Goal: Information Seeking & Learning: Learn about a topic

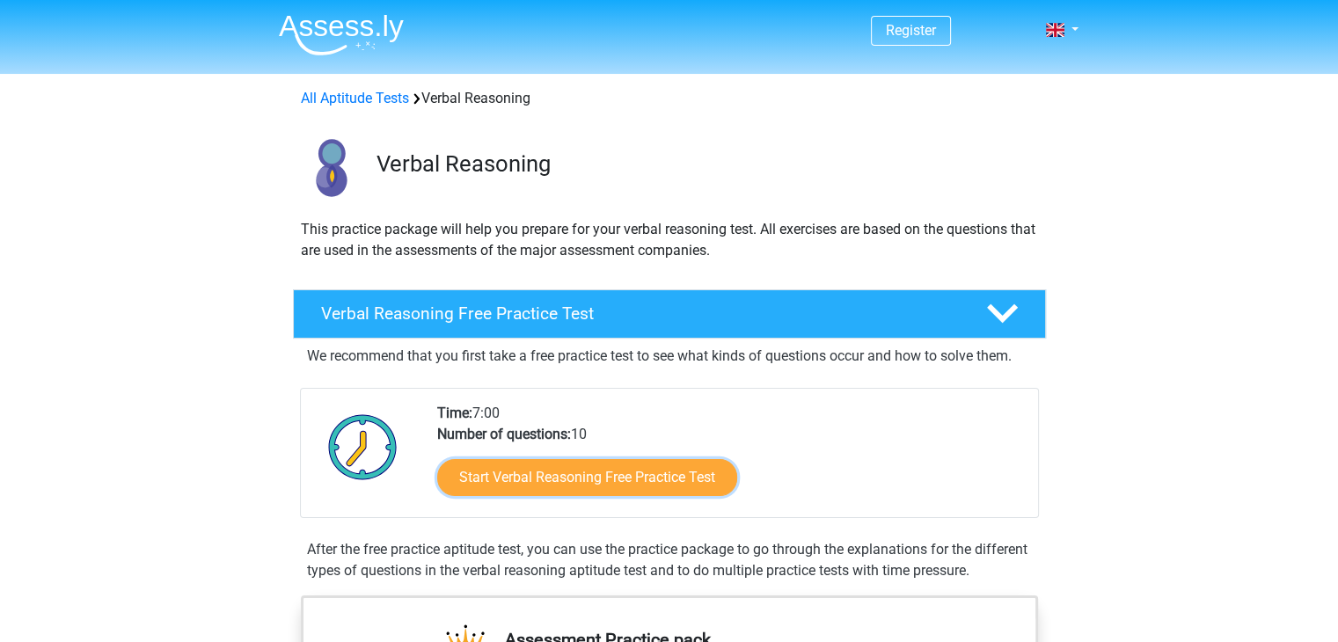
click at [624, 476] on link "Start Verbal Reasoning Free Practice Test" at bounding box center [587, 477] width 300 height 37
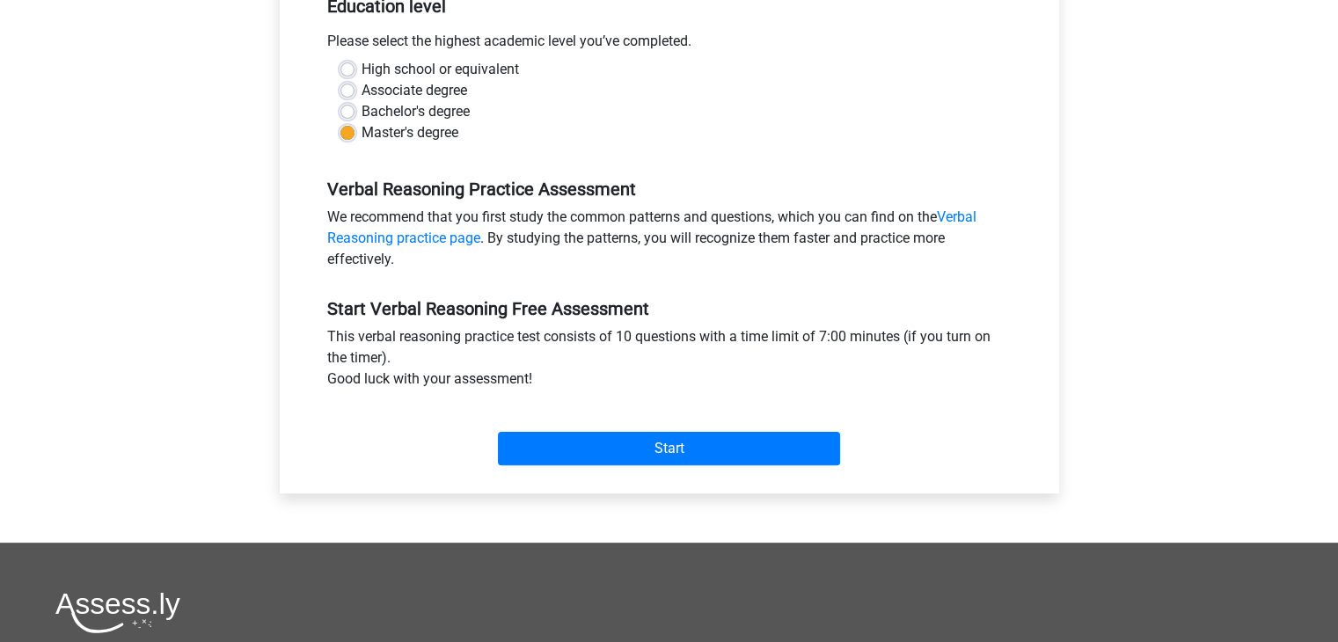
scroll to position [381, 0]
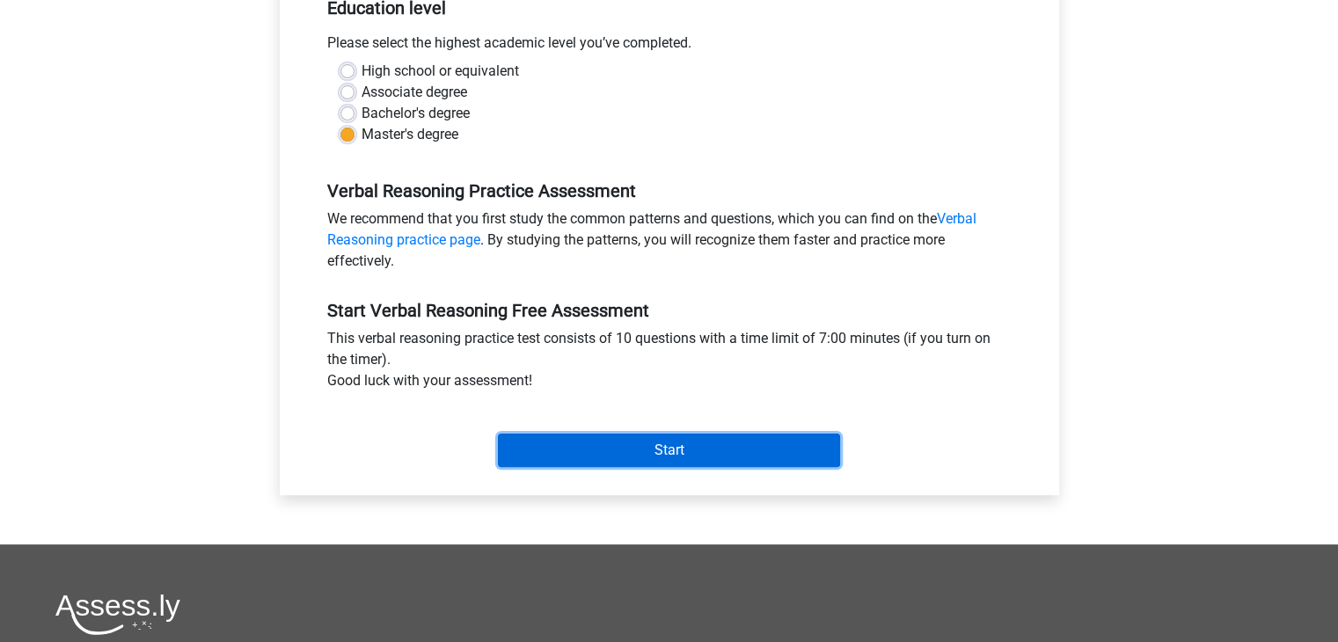
click at [727, 458] on input "Start" at bounding box center [669, 450] width 342 height 33
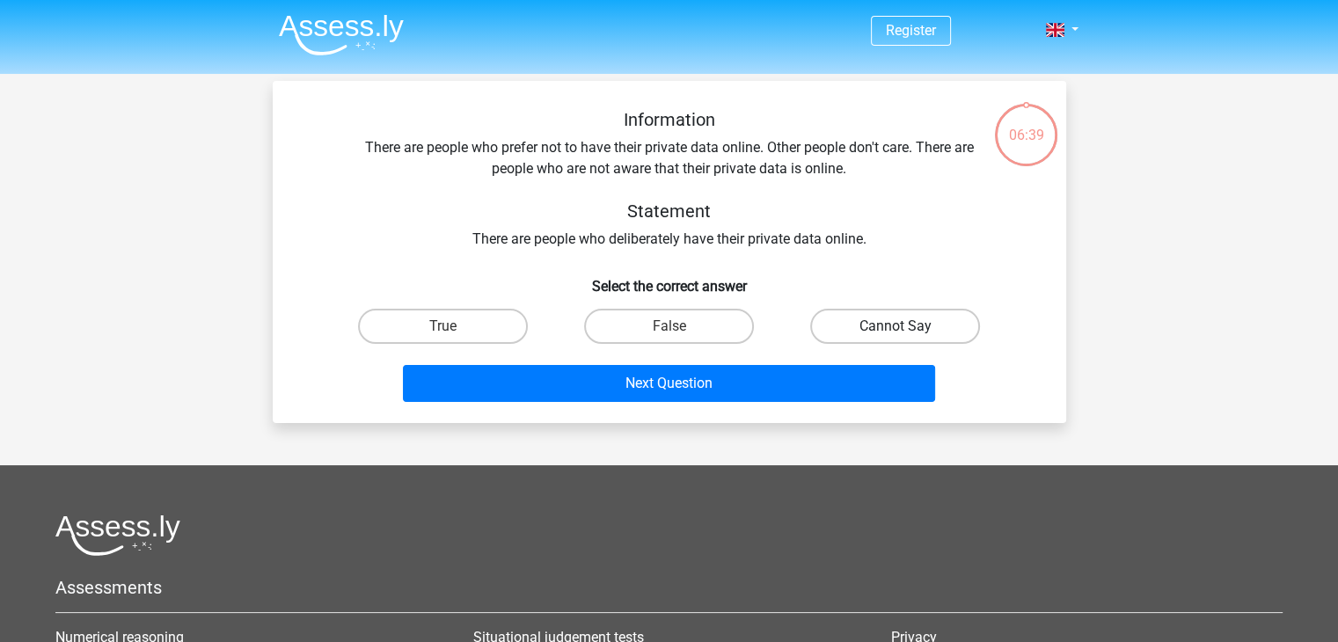
click at [823, 329] on label "Cannot Say" at bounding box center [895, 326] width 170 height 35
click at [895, 329] on input "Cannot Say" at bounding box center [900, 331] width 11 height 11
radio input "true"
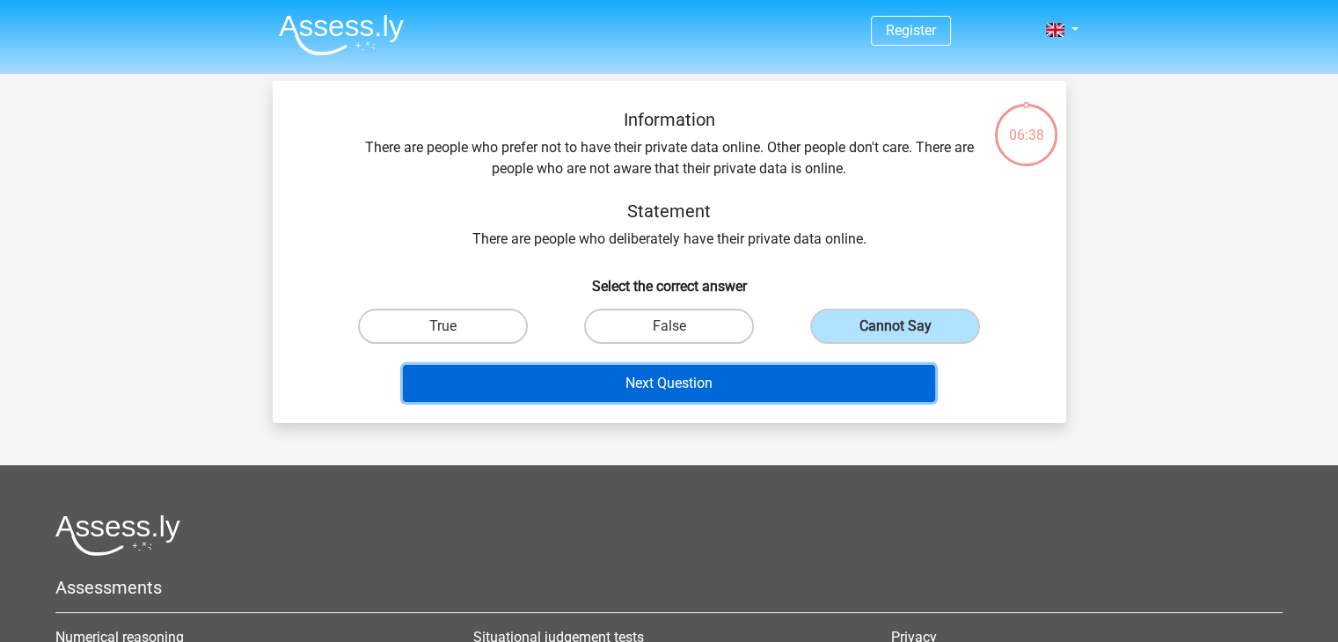
click at [804, 378] on button "Next Question" at bounding box center [669, 383] width 532 height 37
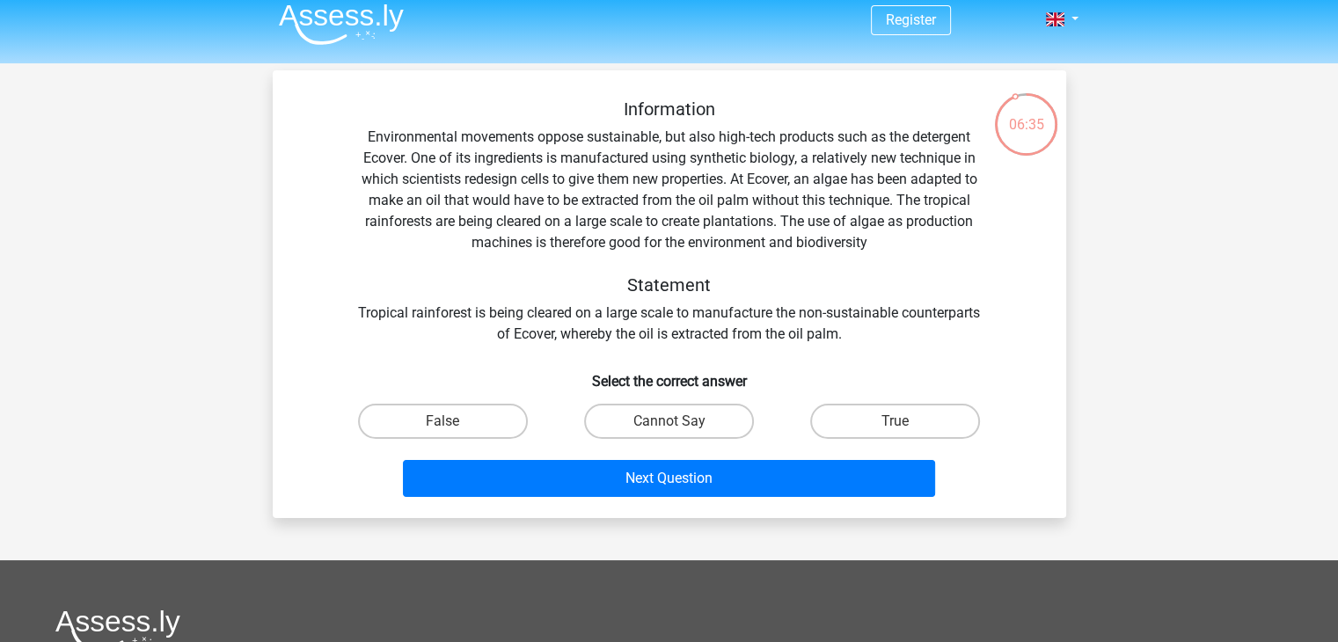
scroll to position [46, 0]
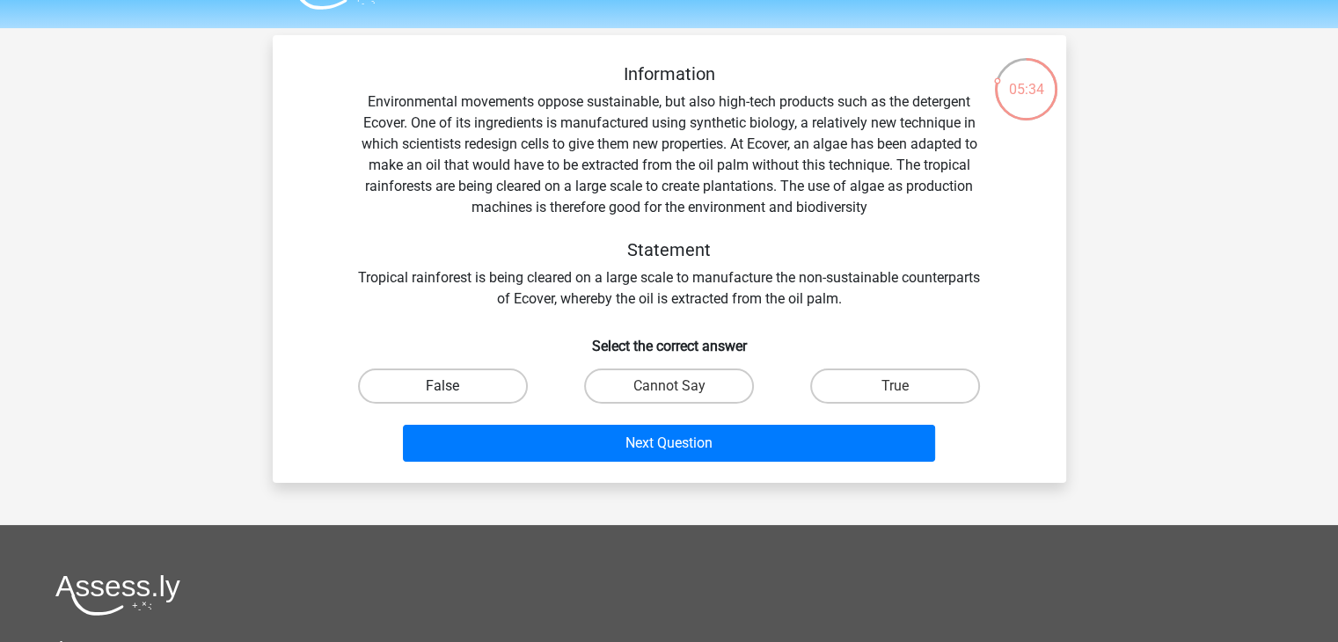
click at [457, 391] on label "False" at bounding box center [443, 386] width 170 height 35
click at [454, 391] on input "False" at bounding box center [447, 391] width 11 height 11
radio input "true"
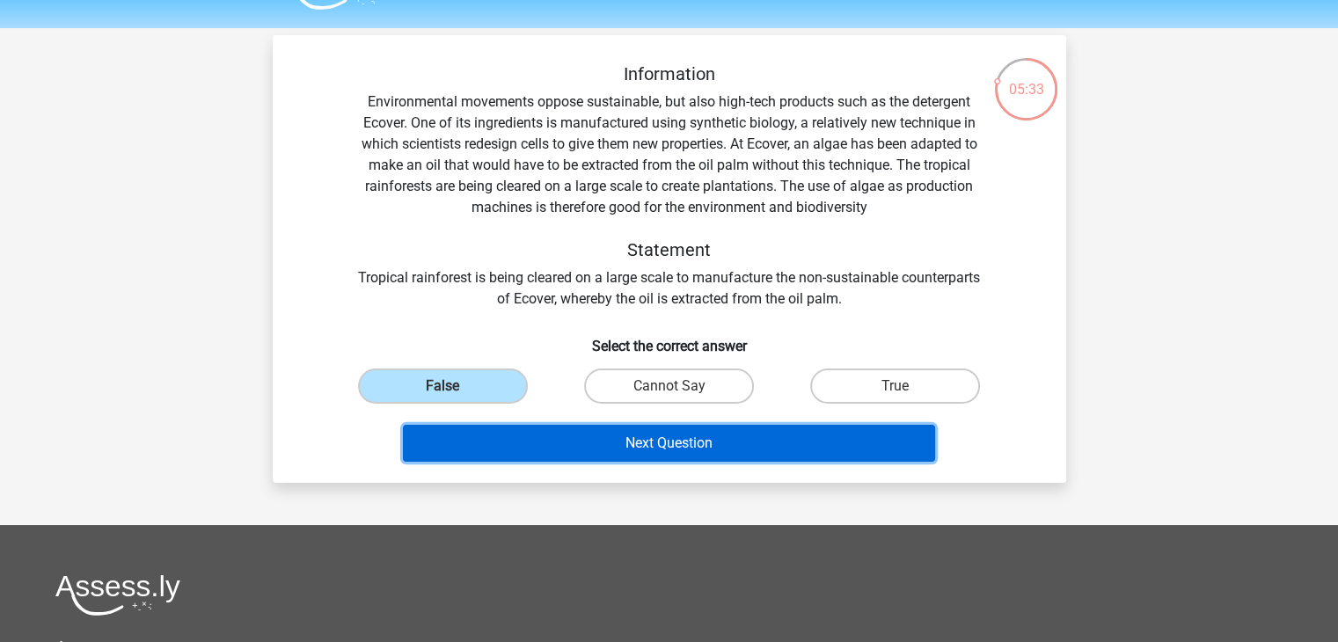
click at [492, 437] on button "Next Question" at bounding box center [669, 443] width 532 height 37
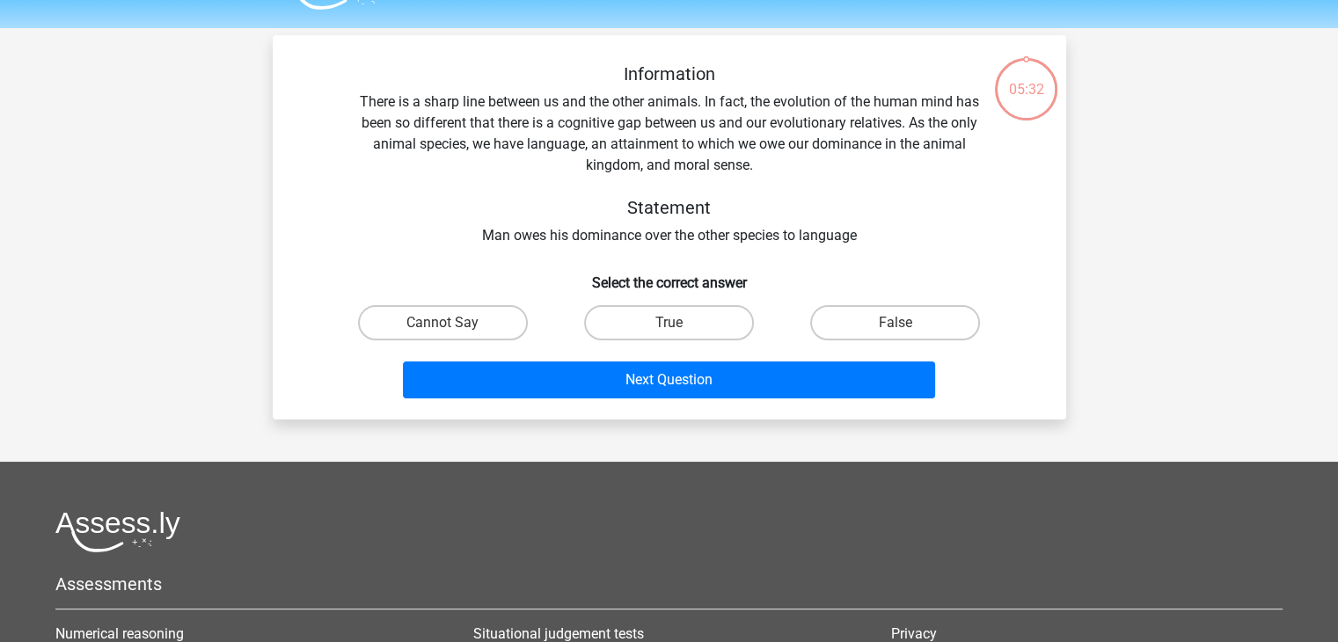
scroll to position [81, 0]
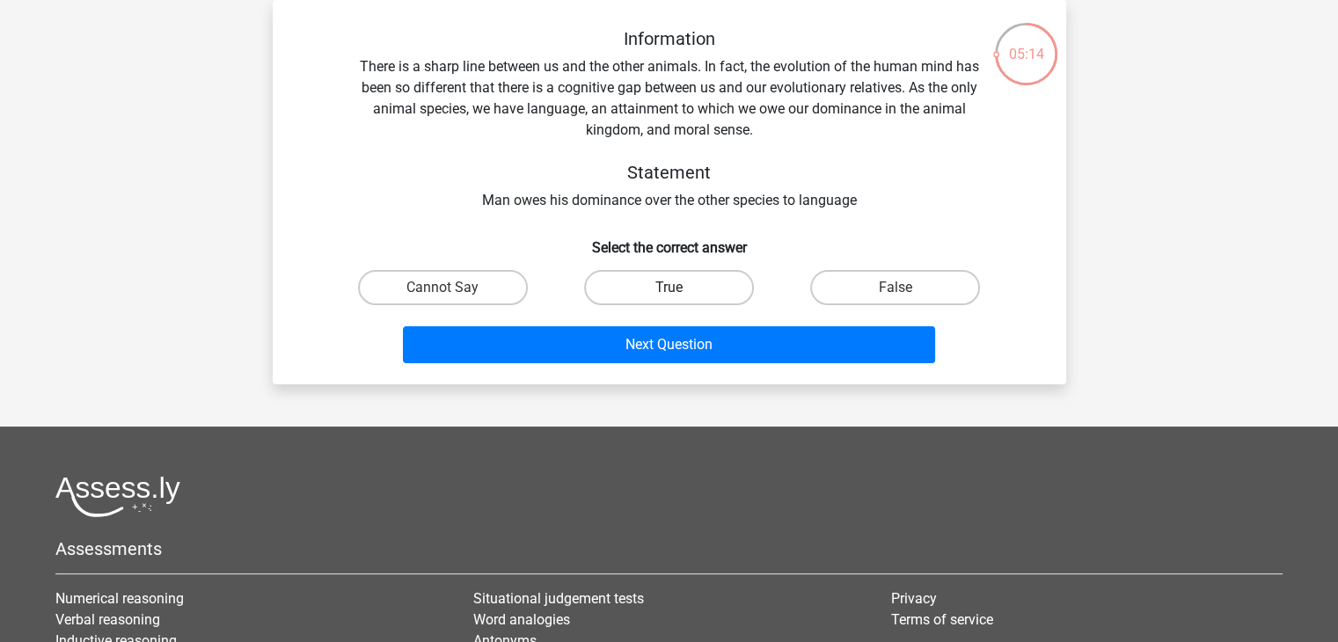
click at [650, 279] on label "True" at bounding box center [669, 287] width 170 height 35
click at [668, 288] on input "True" at bounding box center [673, 293] width 11 height 11
radio input "true"
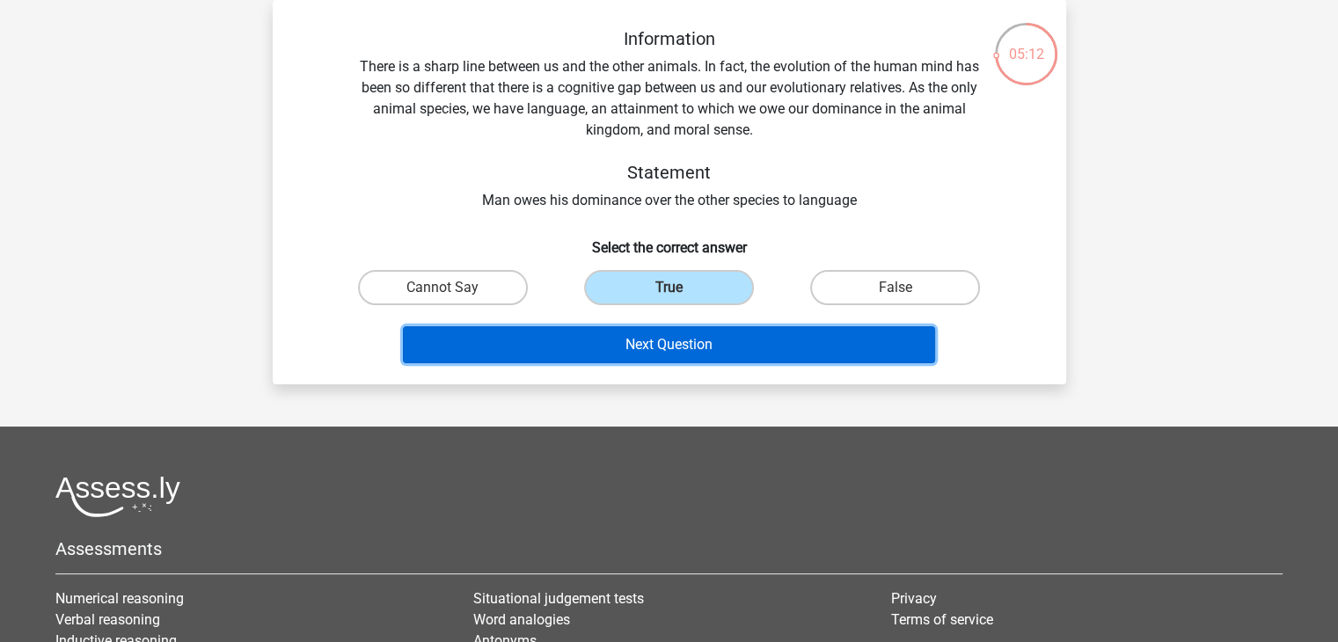
click at [649, 329] on button "Next Question" at bounding box center [669, 344] width 532 height 37
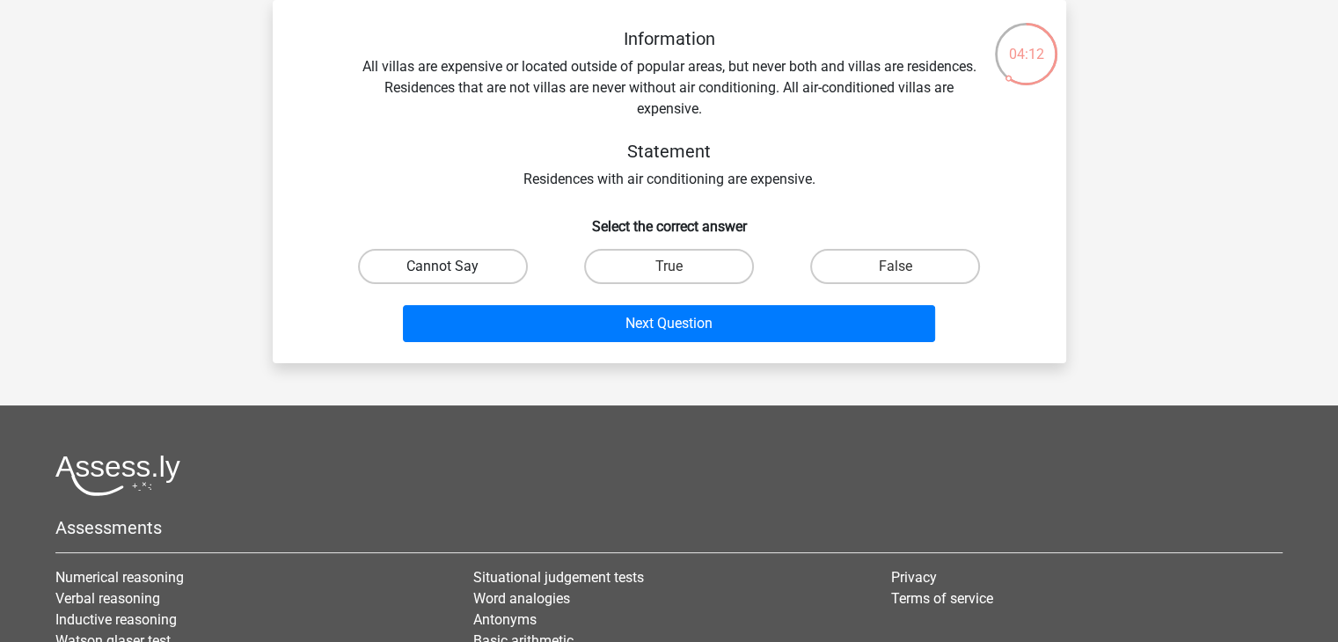
click at [457, 249] on label "Cannot Say" at bounding box center [443, 266] width 170 height 35
click at [454, 267] on input "Cannot Say" at bounding box center [447, 272] width 11 height 11
radio input "true"
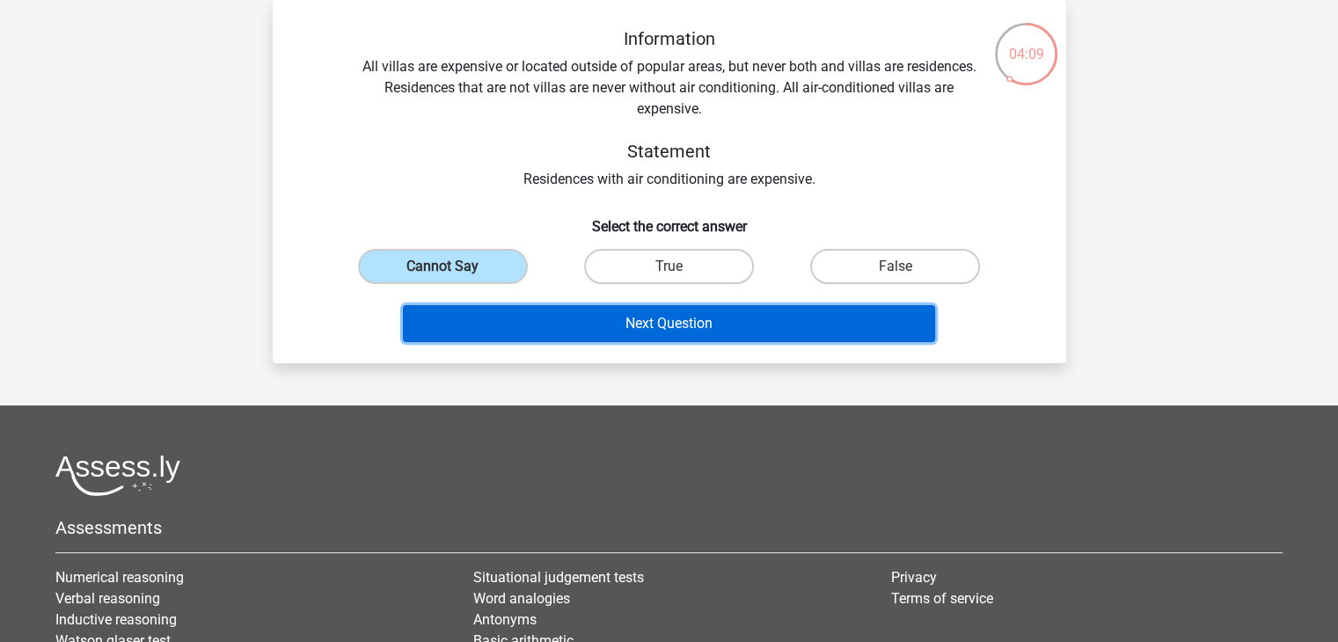
click at [496, 332] on button "Next Question" at bounding box center [669, 323] width 532 height 37
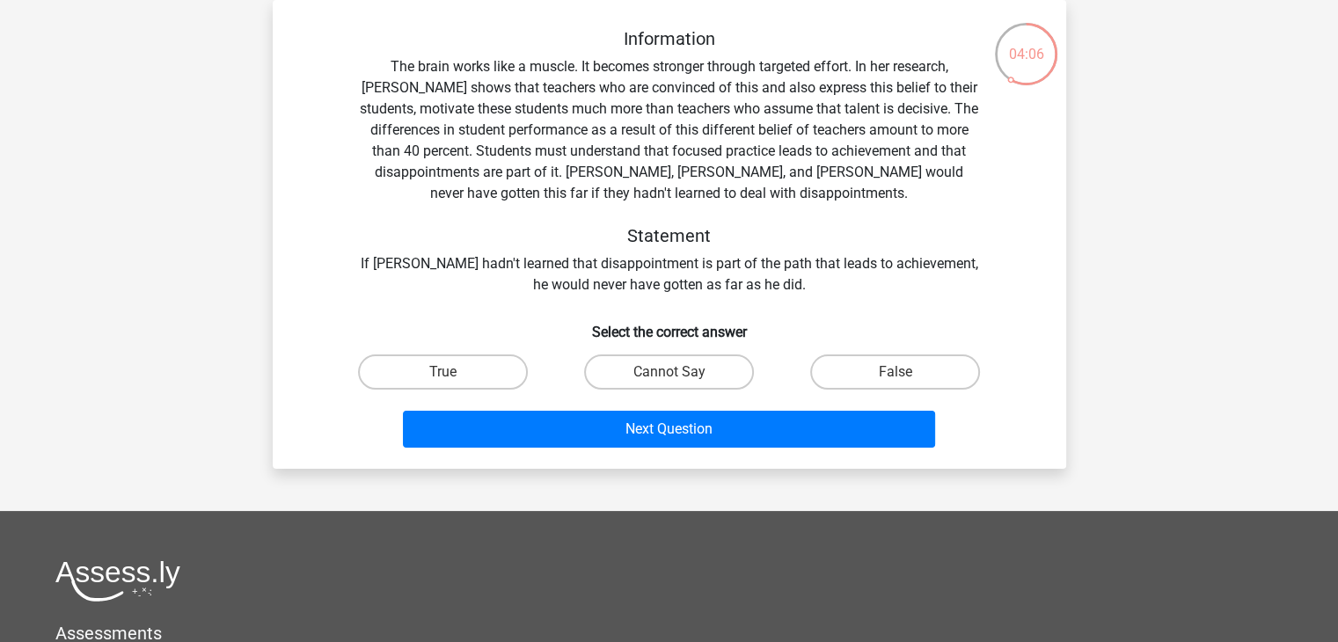
click at [599, 245] on h5 "Statement" at bounding box center [669, 235] width 624 height 21
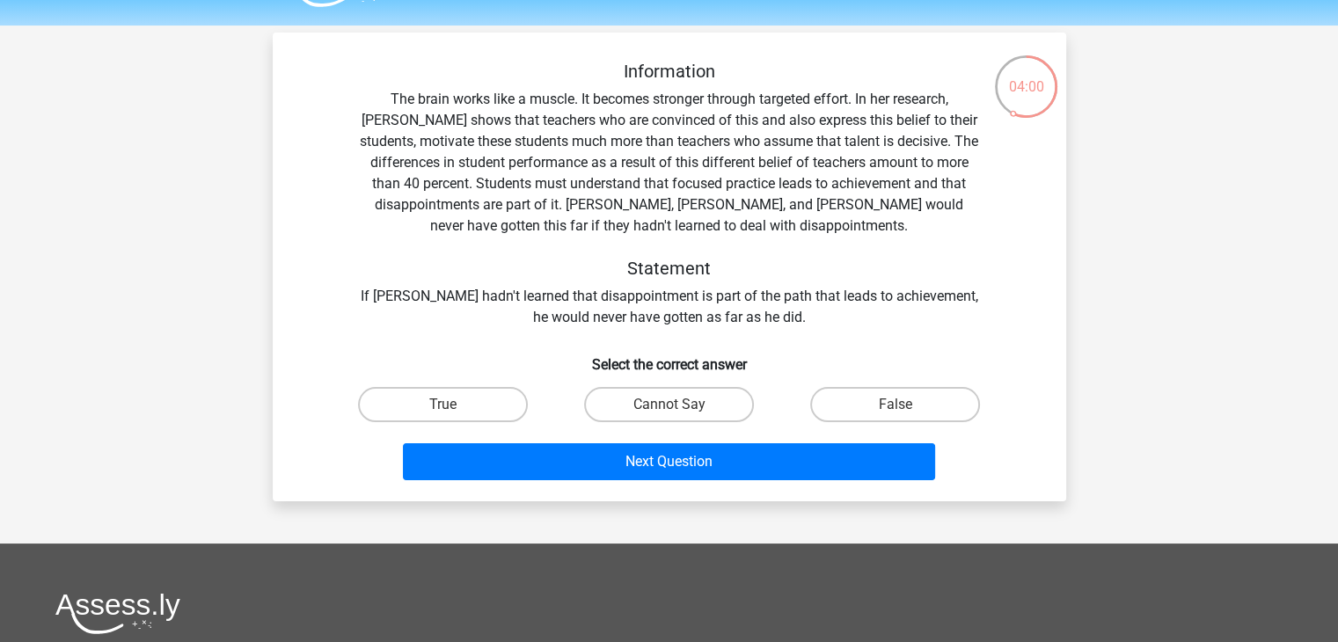
scroll to position [46, 0]
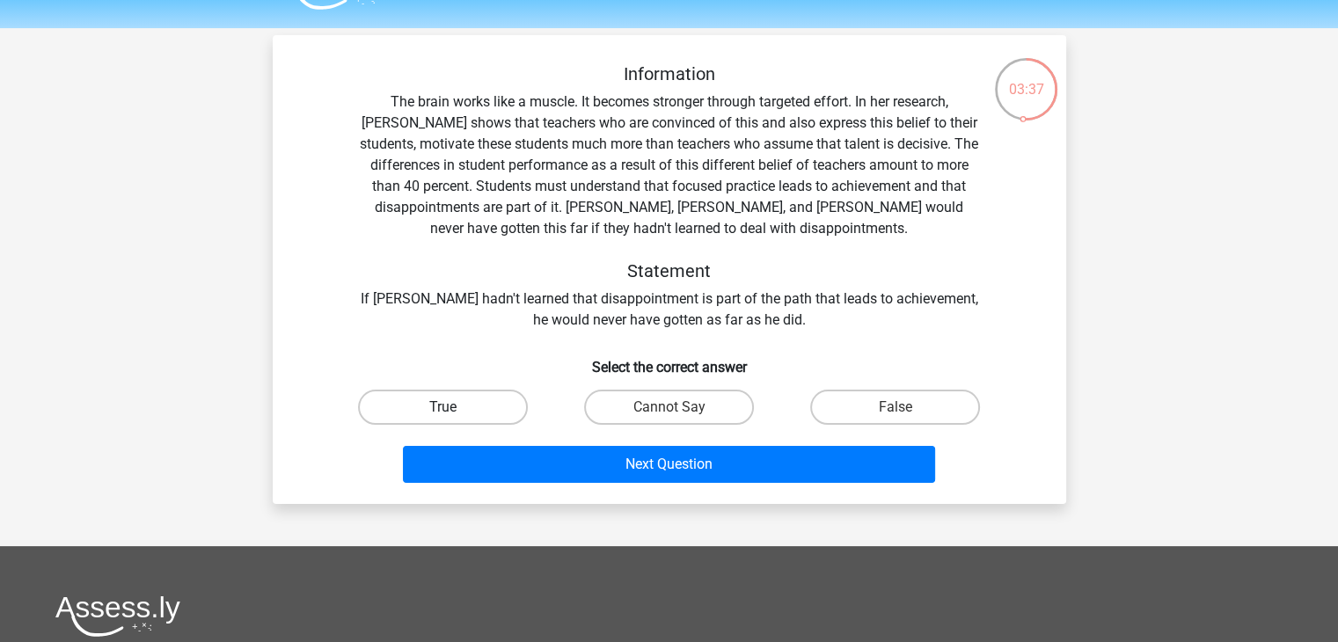
click at [450, 401] on label "True" at bounding box center [443, 407] width 170 height 35
click at [450, 407] on input "True" at bounding box center [447, 412] width 11 height 11
radio input "true"
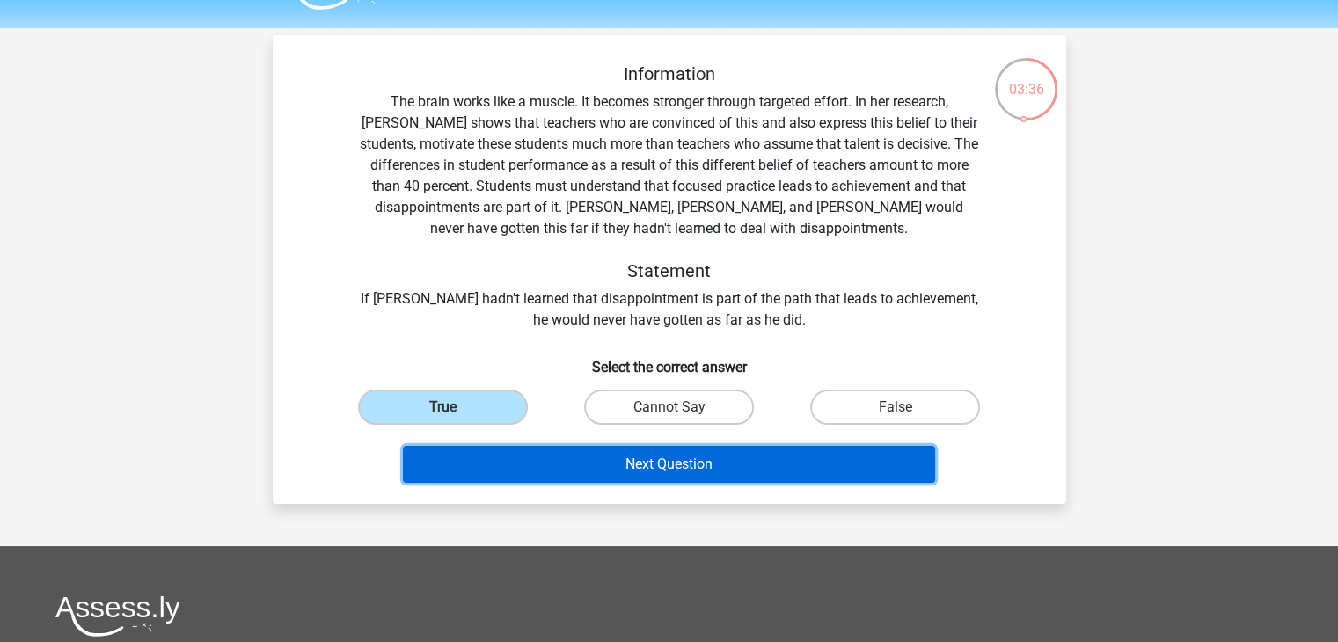
click at [544, 472] on button "Next Question" at bounding box center [669, 464] width 532 height 37
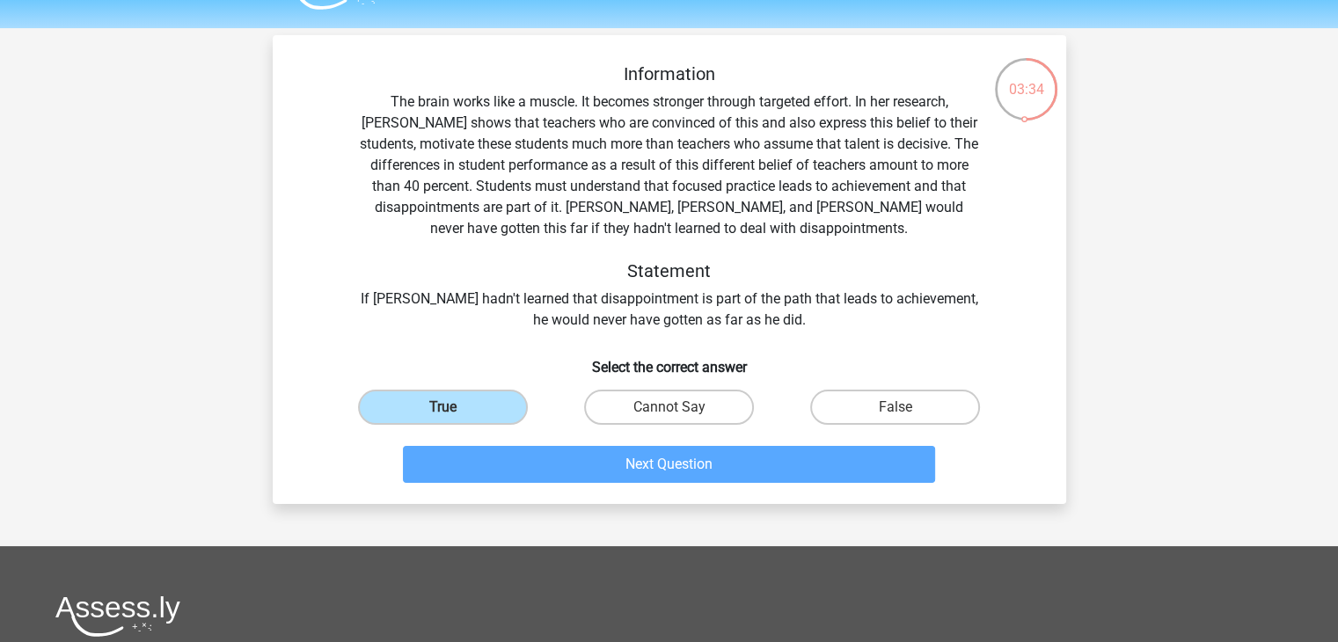
scroll to position [81, 0]
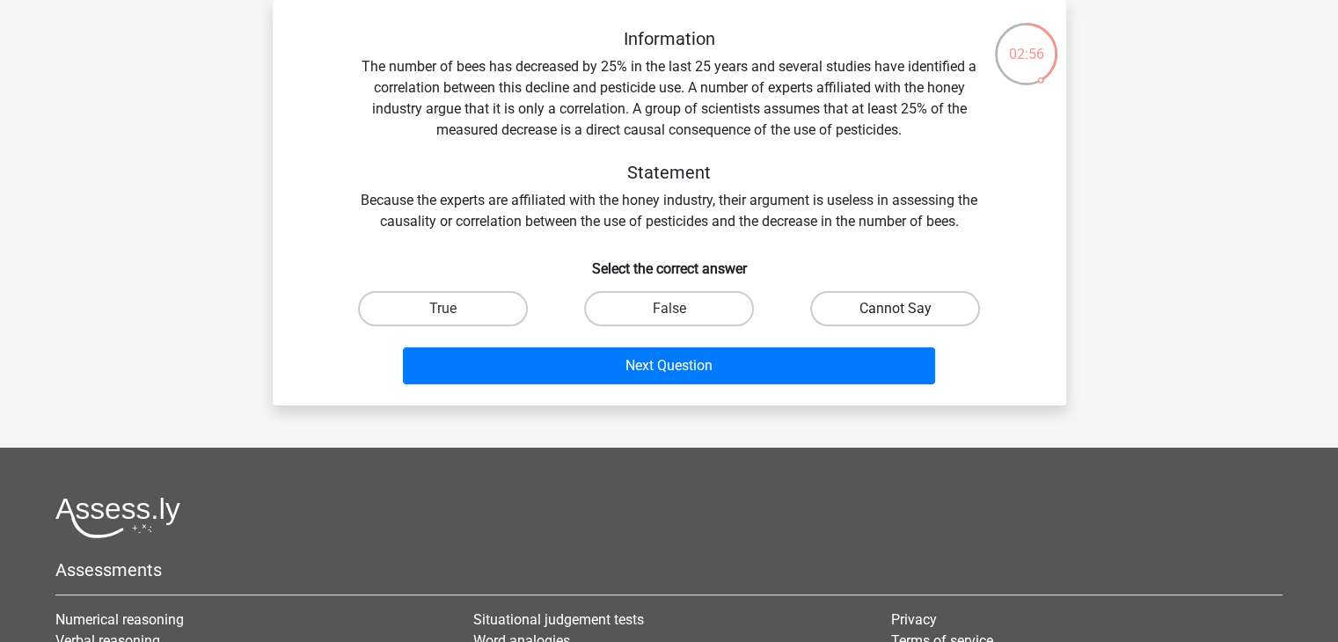
click at [878, 315] on label "Cannot Say" at bounding box center [895, 308] width 170 height 35
click at [895, 315] on input "Cannot Say" at bounding box center [900, 314] width 11 height 11
radio input "true"
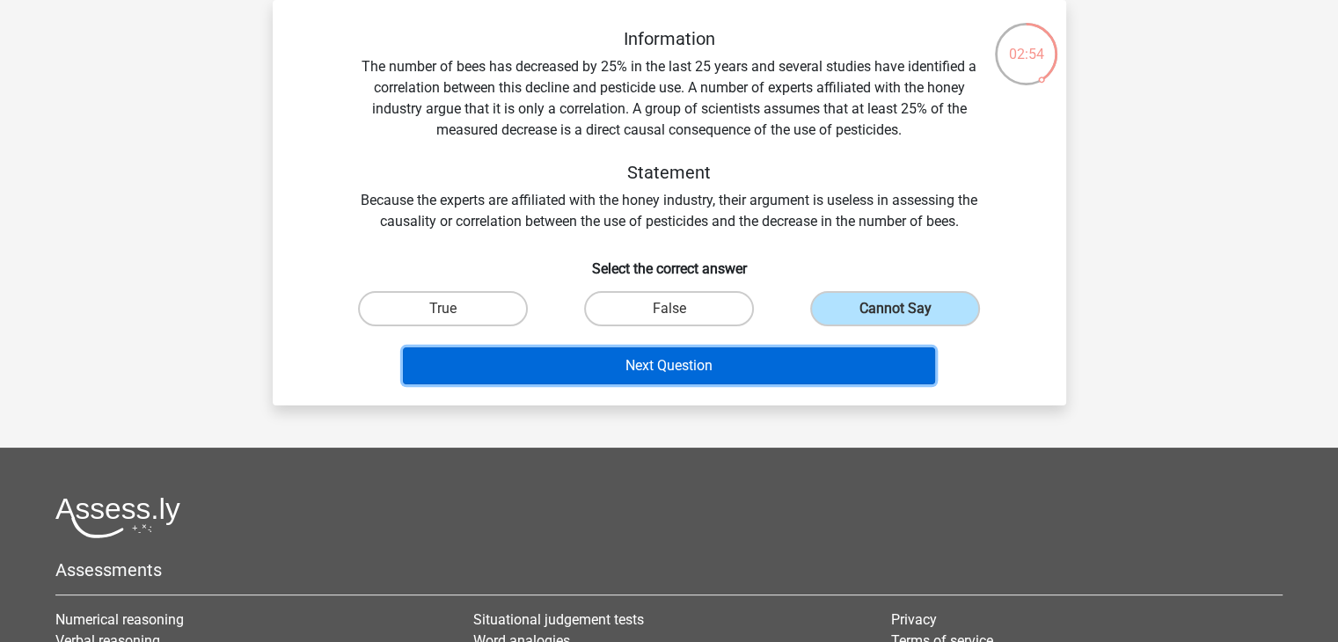
click at [863, 360] on button "Next Question" at bounding box center [669, 365] width 532 height 37
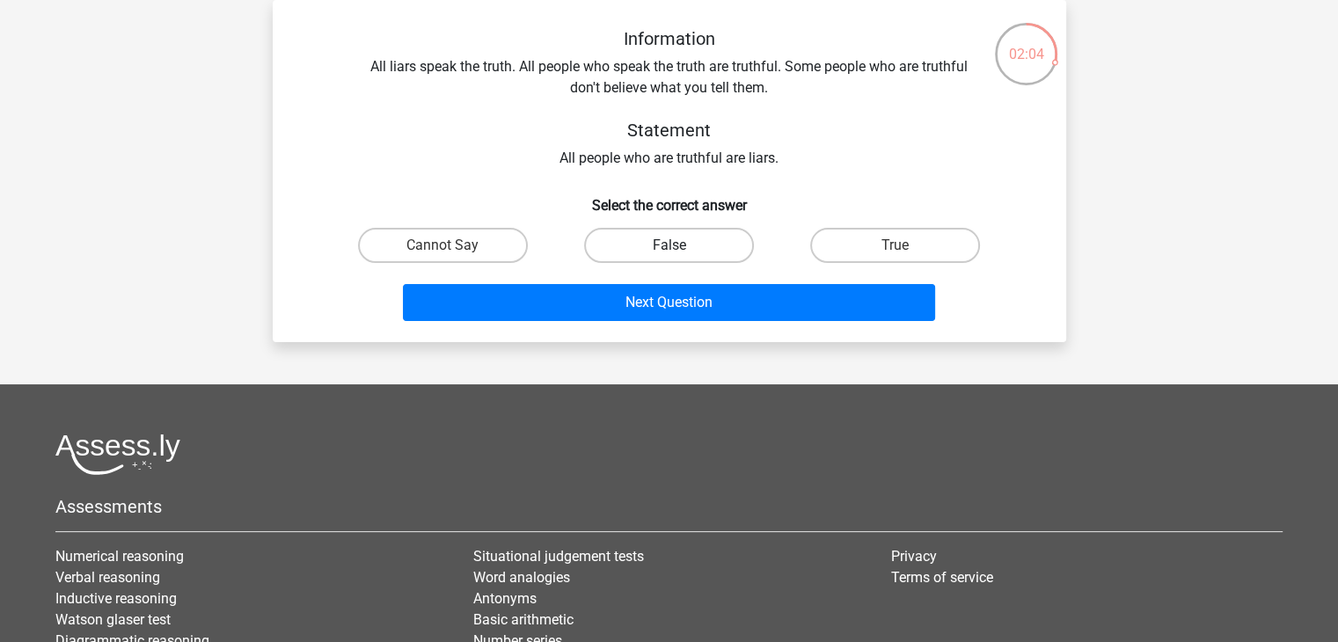
click at [664, 244] on label "False" at bounding box center [669, 245] width 170 height 35
click at [668, 245] on input "False" at bounding box center [673, 250] width 11 height 11
radio input "true"
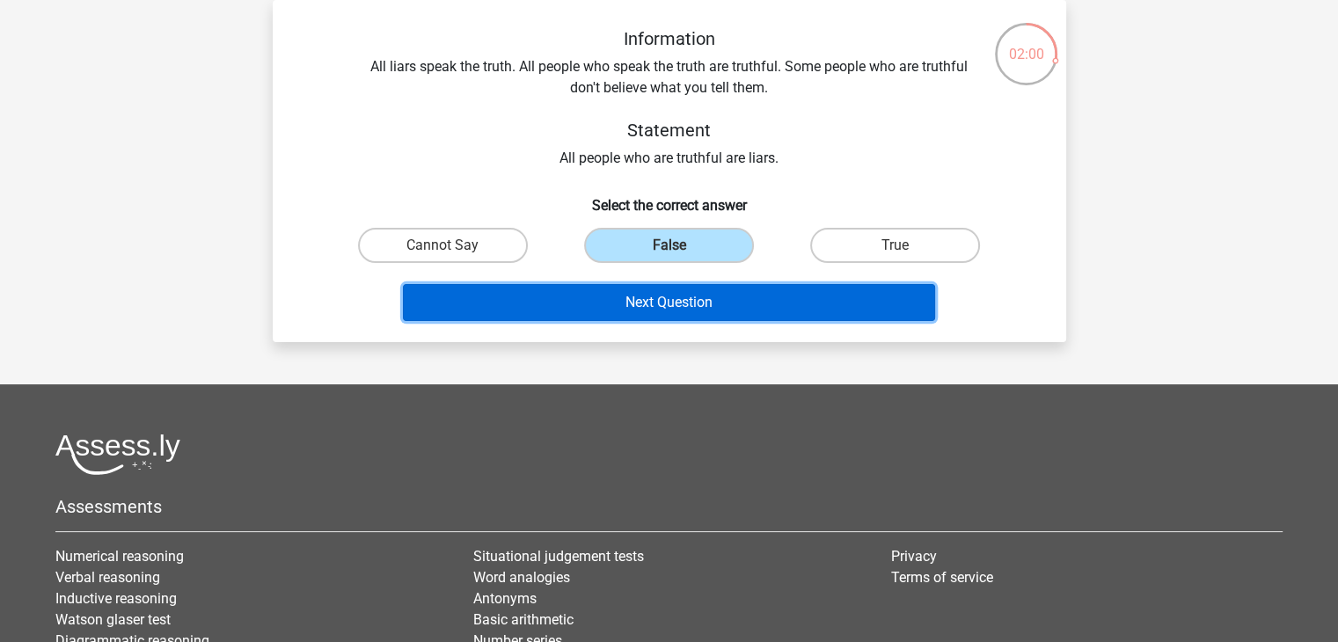
click at [663, 293] on button "Next Question" at bounding box center [669, 302] width 532 height 37
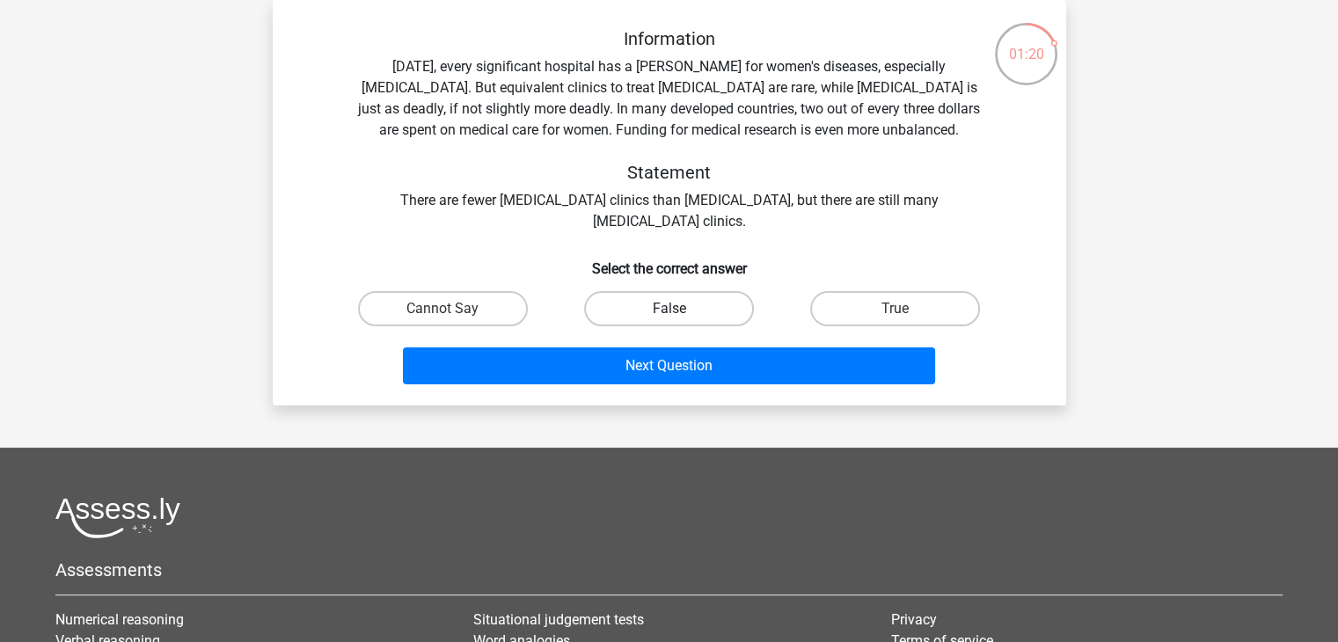
click at [683, 312] on label "False" at bounding box center [669, 308] width 170 height 35
click at [680, 312] on input "False" at bounding box center [673, 314] width 11 height 11
radio input "true"
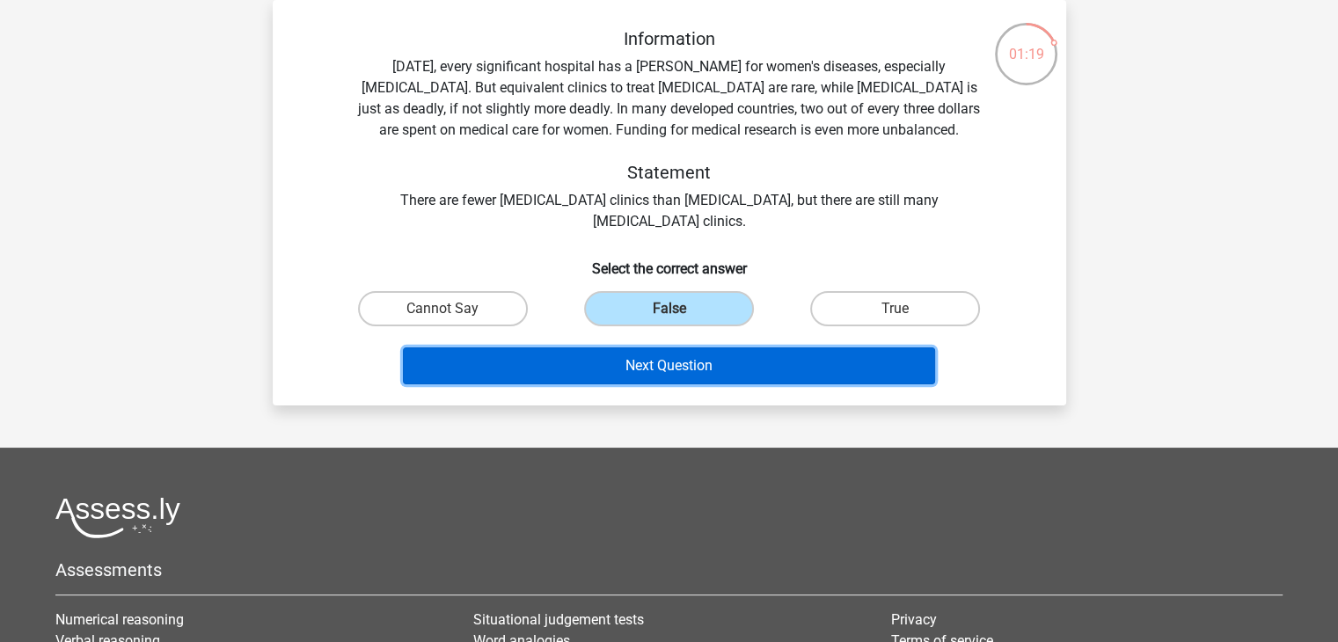
click at [678, 356] on button "Next Question" at bounding box center [669, 365] width 532 height 37
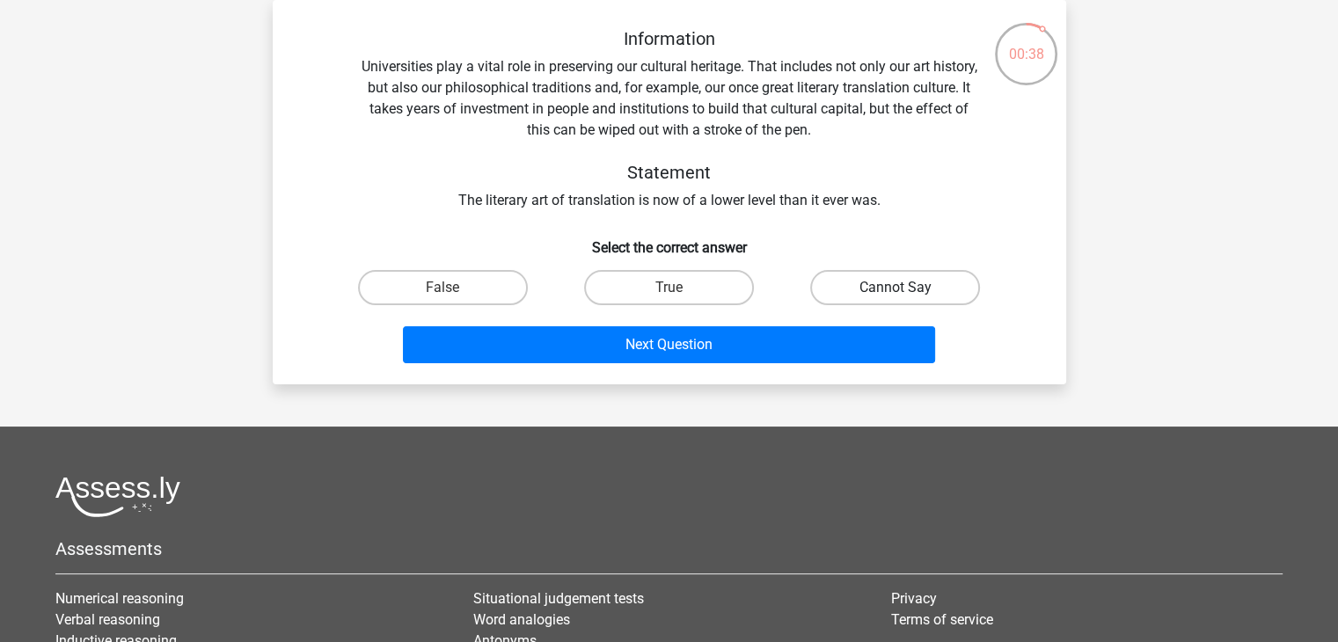
click at [837, 288] on label "Cannot Say" at bounding box center [895, 287] width 170 height 35
click at [895, 288] on input "Cannot Say" at bounding box center [900, 293] width 11 height 11
radio input "true"
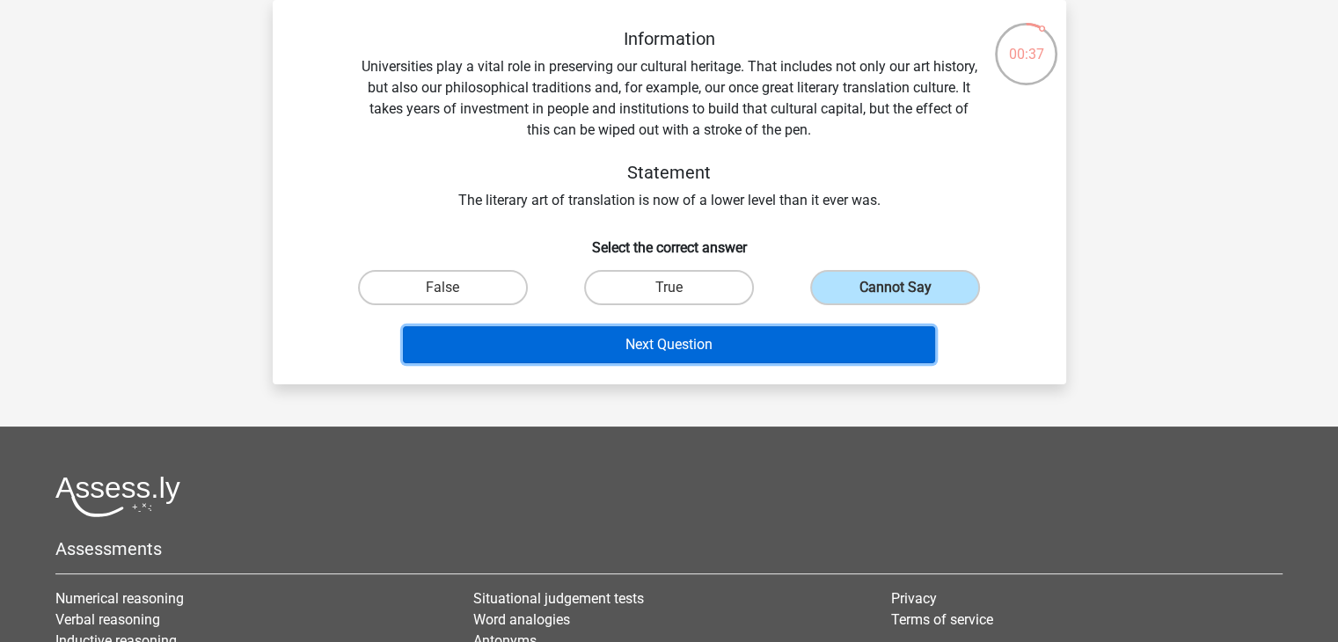
click at [812, 332] on button "Next Question" at bounding box center [669, 344] width 532 height 37
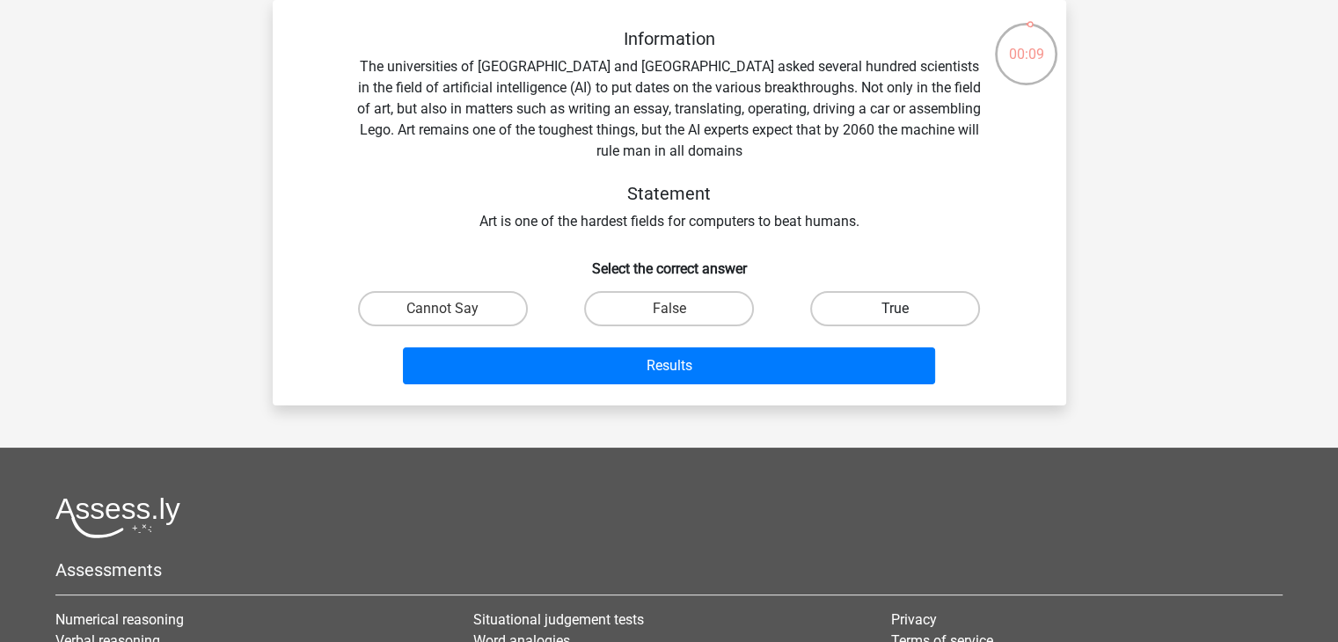
click at [843, 314] on label "True" at bounding box center [895, 308] width 170 height 35
click at [895, 314] on input "True" at bounding box center [900, 314] width 11 height 11
radio input "true"
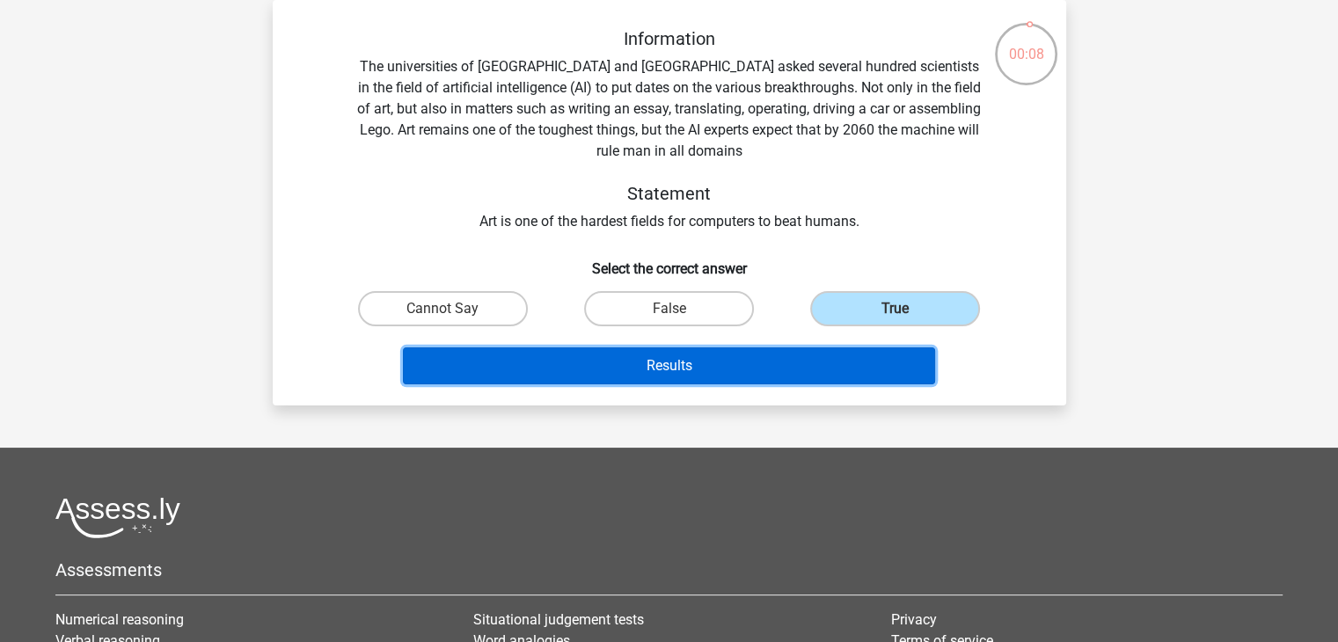
click at [824, 367] on button "Results" at bounding box center [669, 365] width 532 height 37
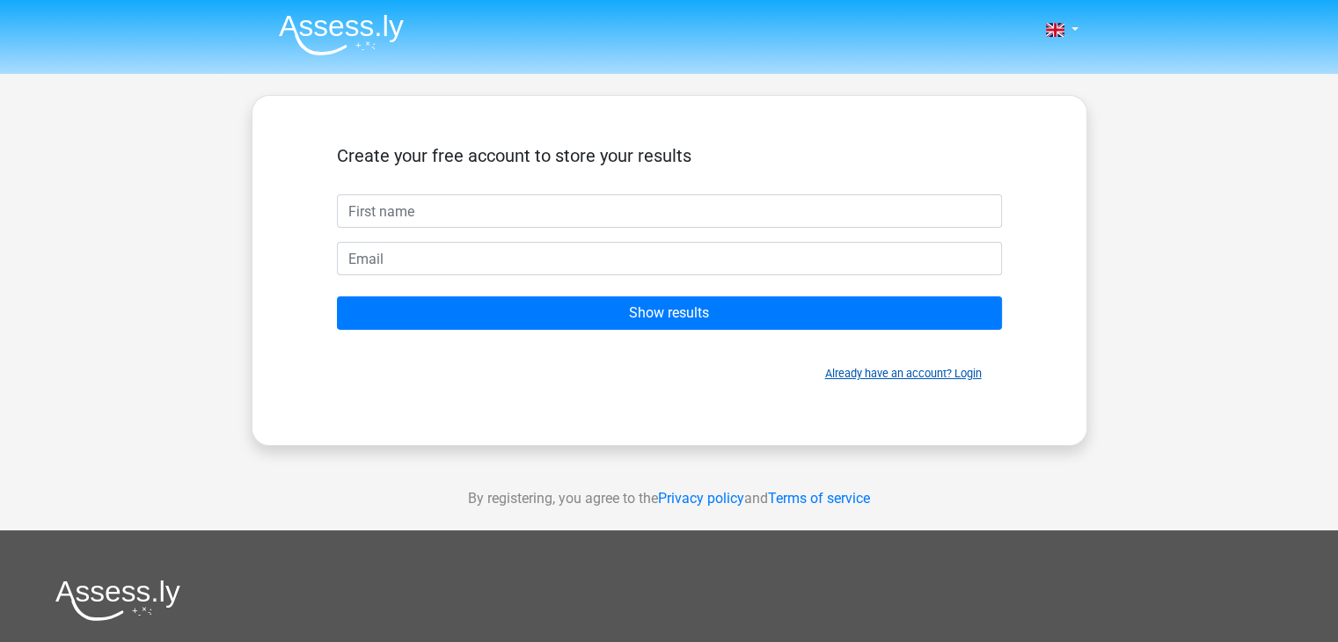
click at [871, 369] on link "Already have an account? Login" at bounding box center [903, 373] width 157 height 13
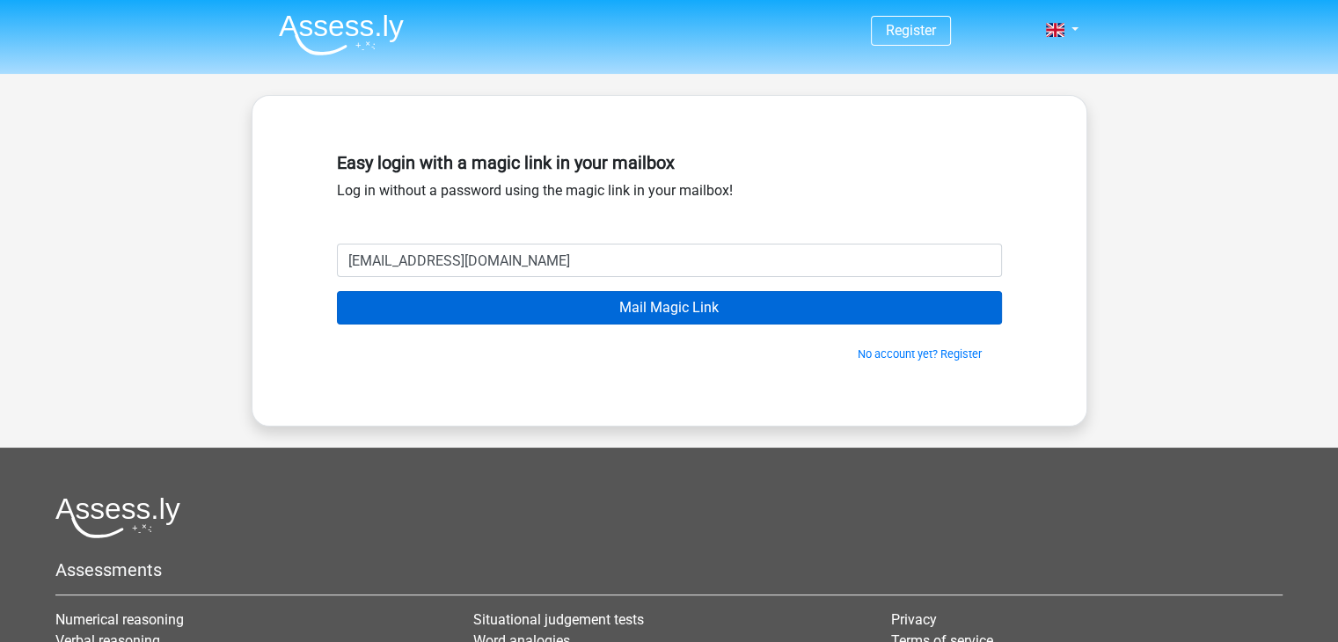
type input "[EMAIL_ADDRESS][DOMAIN_NAME]"
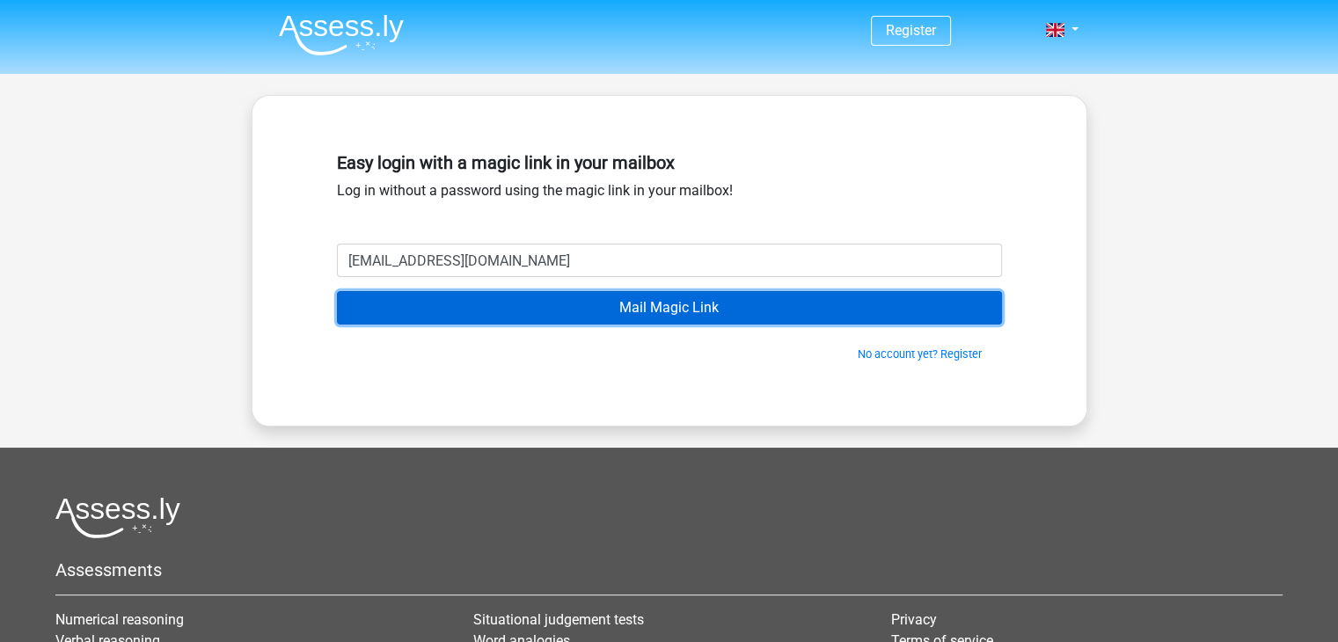
click at [520, 310] on input "Mail Magic Link" at bounding box center [669, 307] width 665 height 33
